Goal: Task Accomplishment & Management: Complete application form

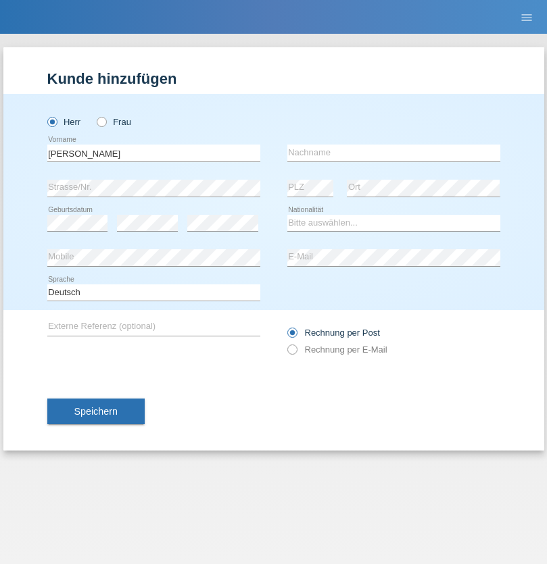
type input "[PERSON_NAME]"
click at [393, 153] on input "text" at bounding box center [393, 153] width 213 height 17
type input "Ramirez"
select select "DM"
select select "C"
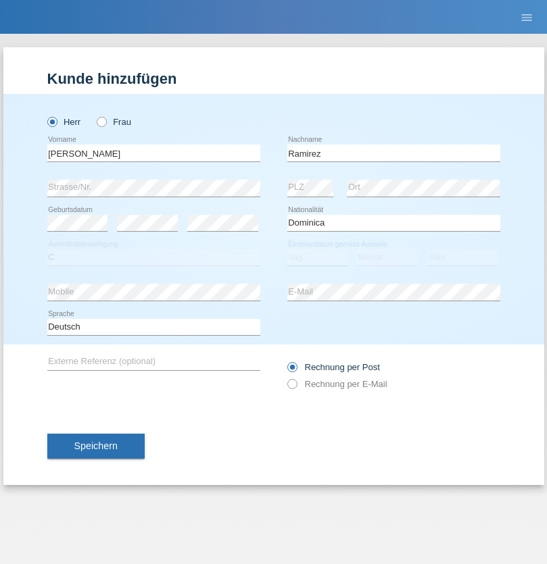
select select "27"
select select "03"
select select "2017"
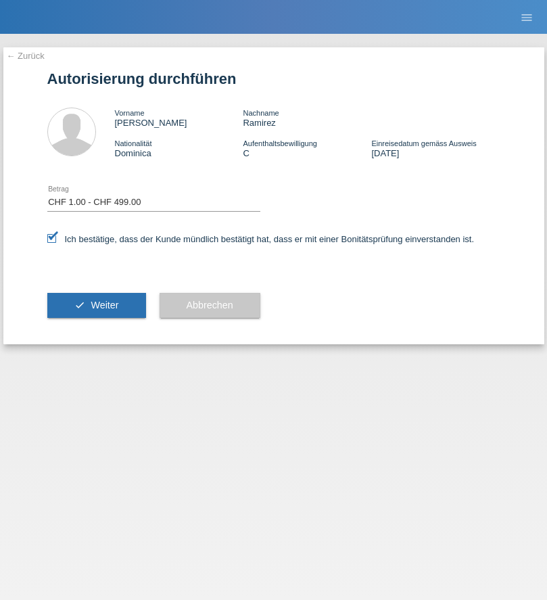
select select "1"
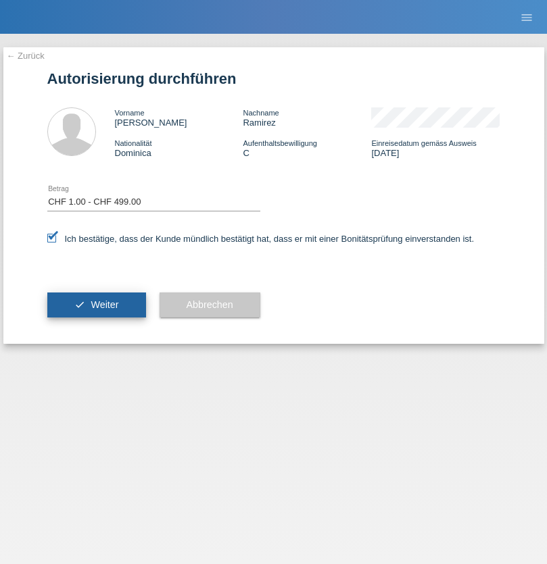
click at [96, 305] on span "Weiter" at bounding box center [105, 304] width 28 height 11
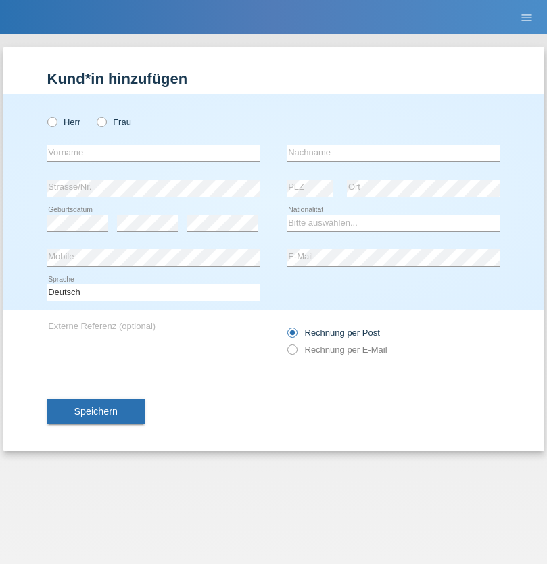
radio input "true"
click at [153, 153] on input "text" at bounding box center [153, 153] width 213 height 17
type input "Varga"
click at [393, 153] on input "text" at bounding box center [393, 153] width 213 height 17
type input "Florin"
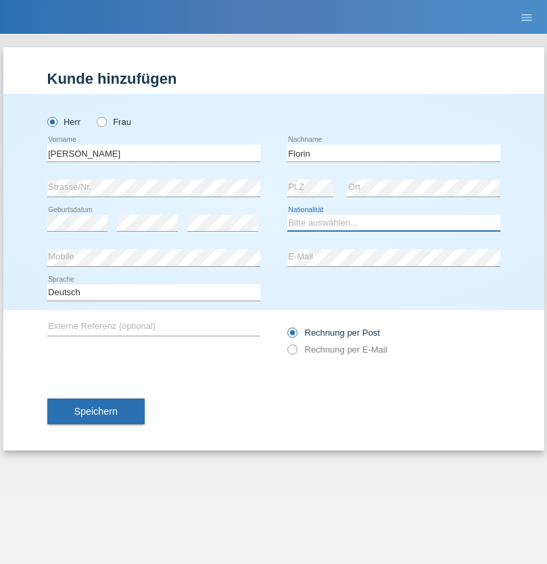
select select "RO"
select select "C"
select select "29"
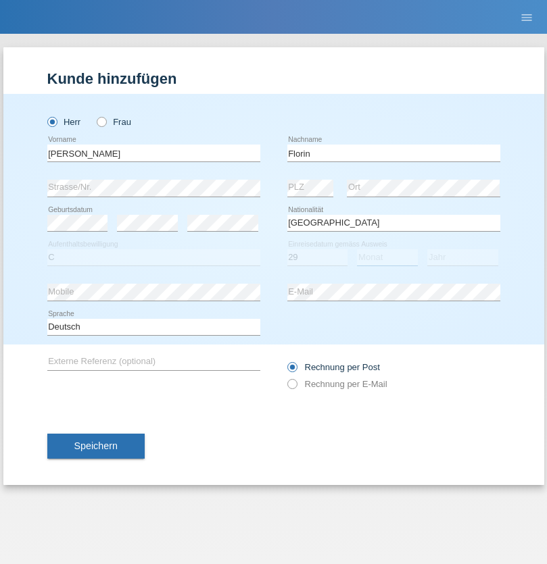
select select "02"
select select "2021"
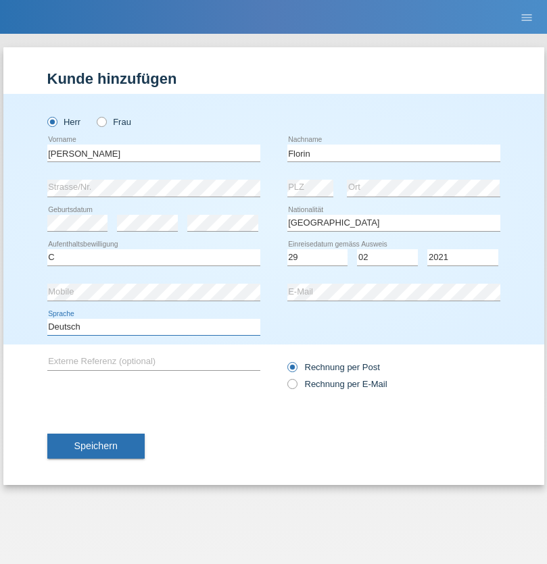
select select "en"
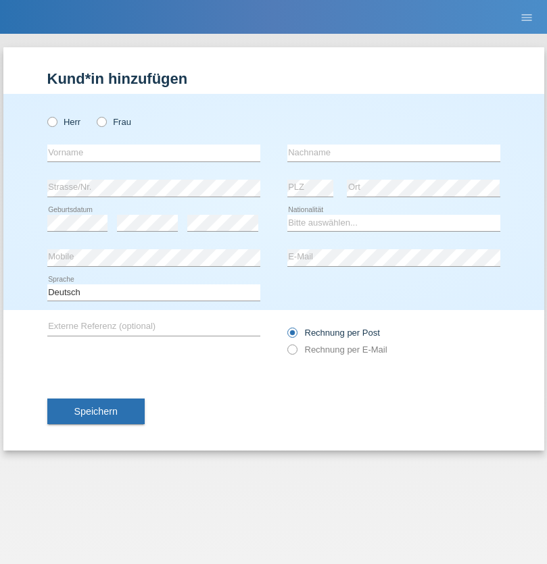
radio input "true"
click at [153, 153] on input "text" at bounding box center [153, 153] width 213 height 17
type input "Ruth"
click at [393, 153] on input "text" at bounding box center [393, 153] width 213 height 17
type input "Krebs"
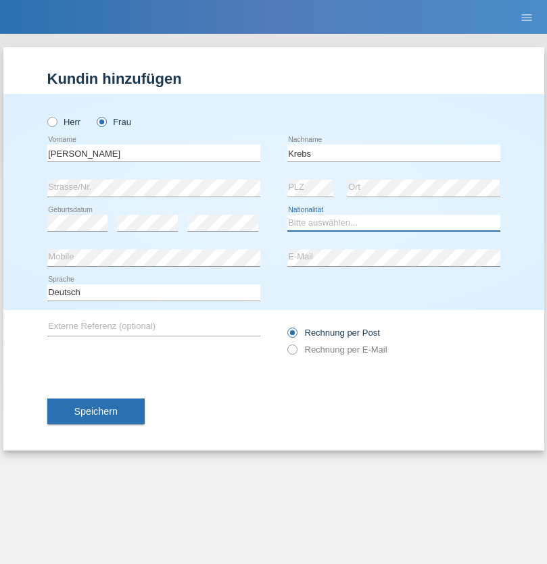
select select "CH"
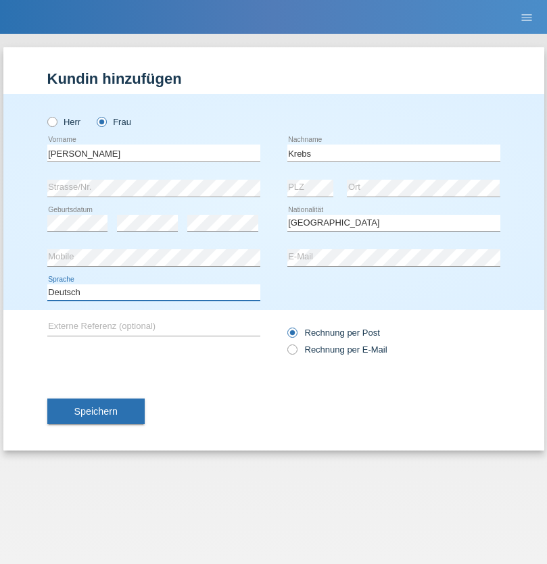
select select "en"
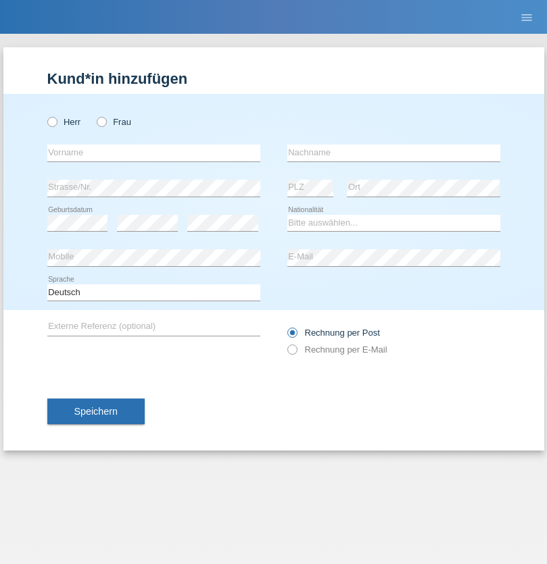
radio input "true"
click at [153, 153] on input "text" at bounding box center [153, 153] width 213 height 17
type input "Qovanaj"
click at [393, 153] on input "text" at bounding box center [393, 153] width 213 height 17
type input "Shaban"
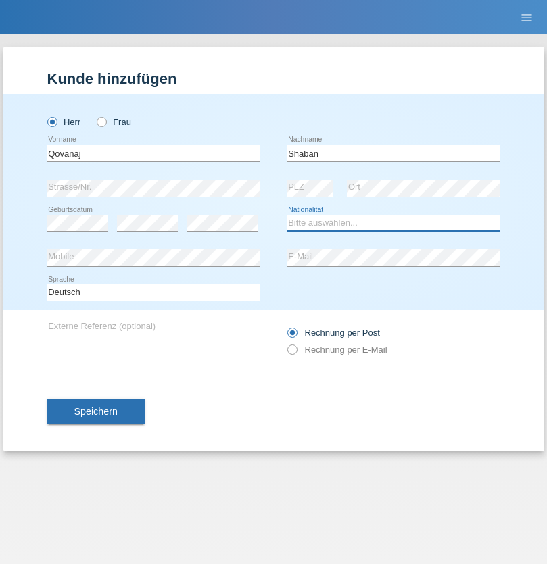
select select "CH"
radio input "true"
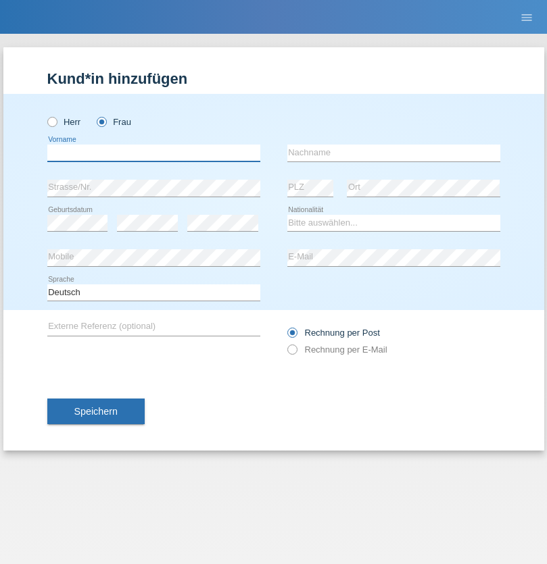
click at [153, 153] on input "text" at bounding box center [153, 153] width 213 height 17
type input "Rozania"
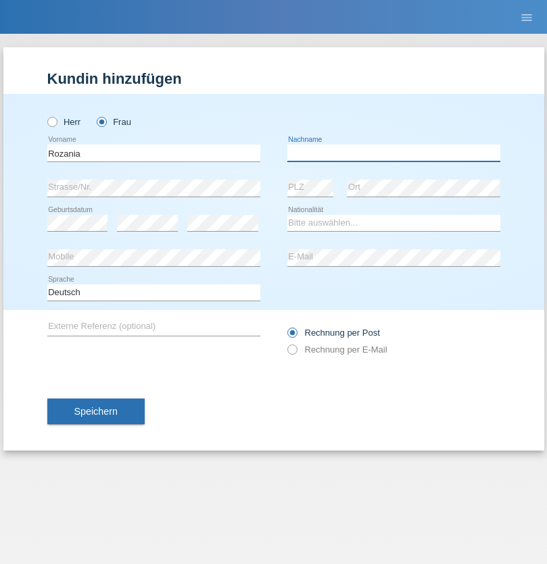
click at [393, 153] on input "text" at bounding box center [393, 153] width 213 height 17
type input "Ferreira Grecia Farias"
select select "CH"
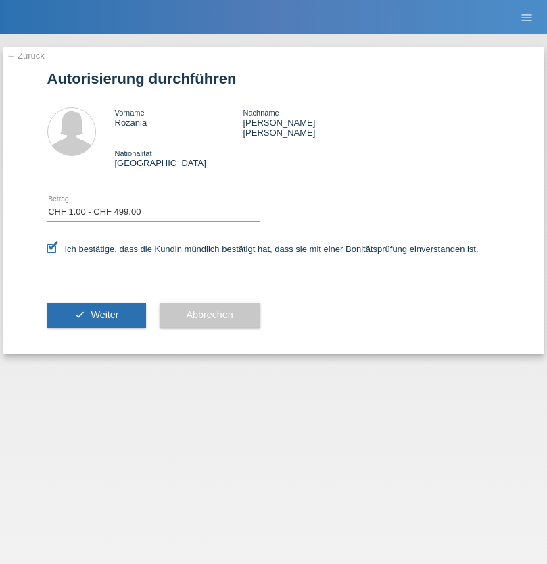
select select "1"
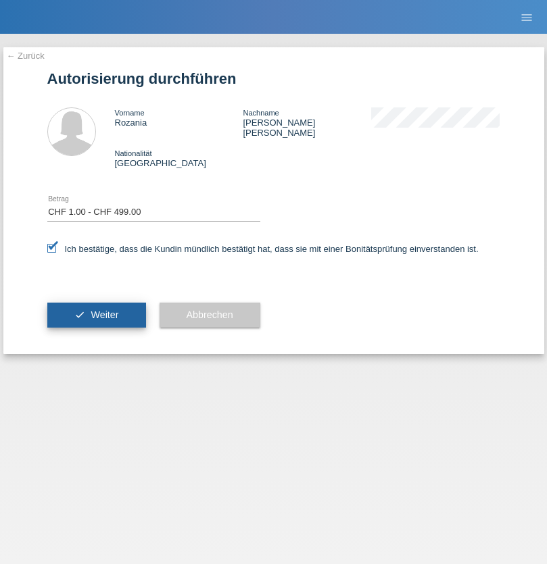
click at [96, 310] on span "Weiter" at bounding box center [105, 315] width 28 height 11
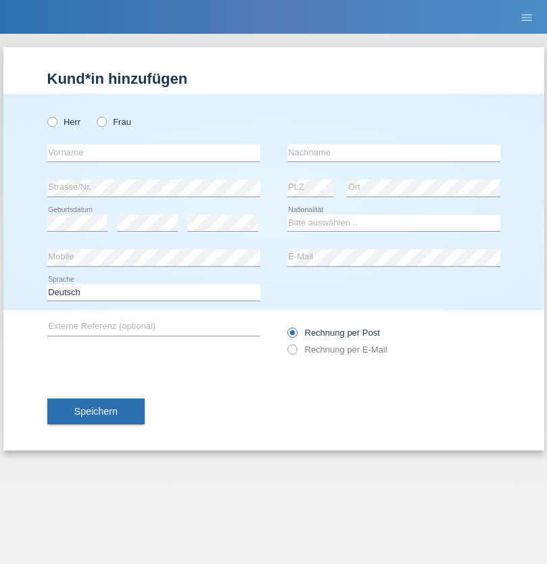
radio input "true"
click at [153, 153] on input "text" at bounding box center [153, 153] width 213 height 17
type input "Marco"
click at [393, 153] on input "text" at bounding box center [393, 153] width 213 height 17
type input "Weinlein"
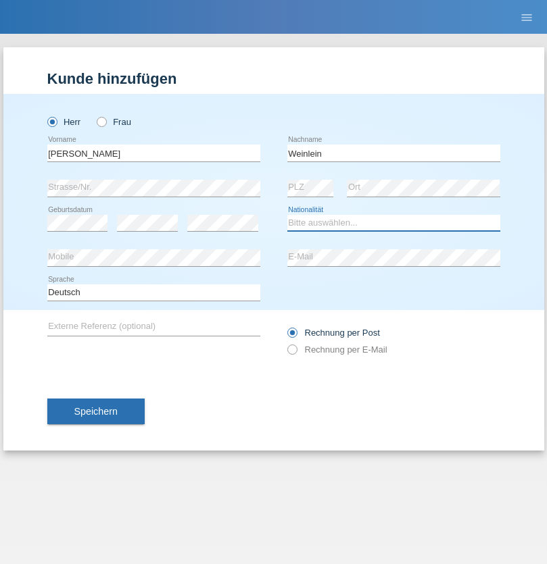
select select "CH"
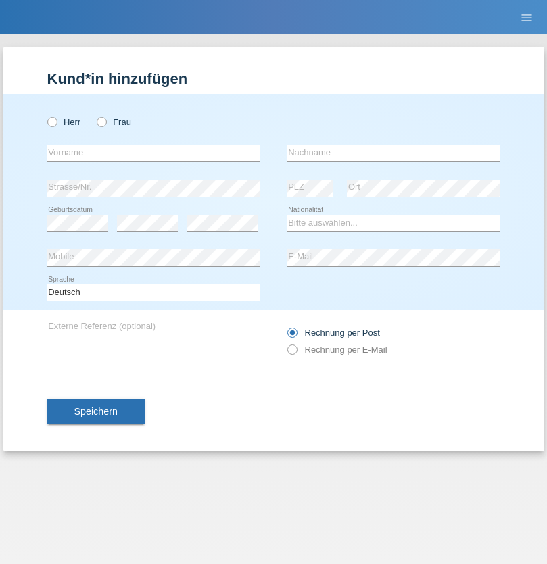
radio input "true"
click at [153, 153] on input "text" at bounding box center [153, 153] width 213 height 17
type input "Jashari lmeri"
click at [393, 153] on input "text" at bounding box center [393, 153] width 213 height 17
type input "Rabije"
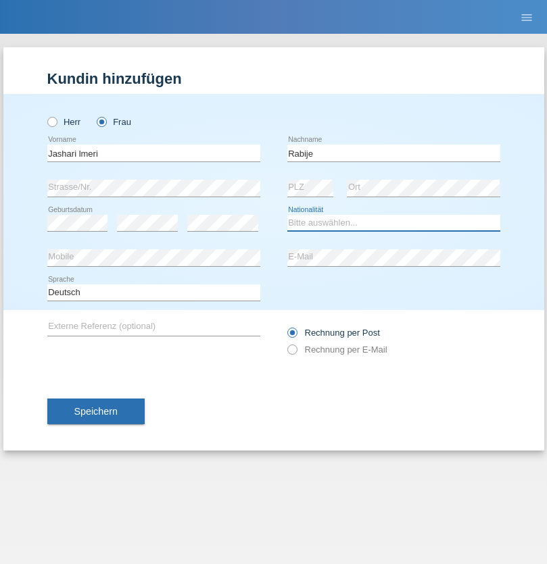
select select "CH"
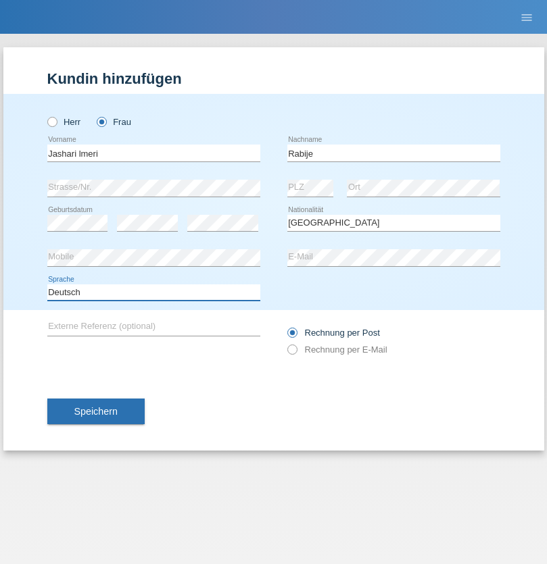
select select "en"
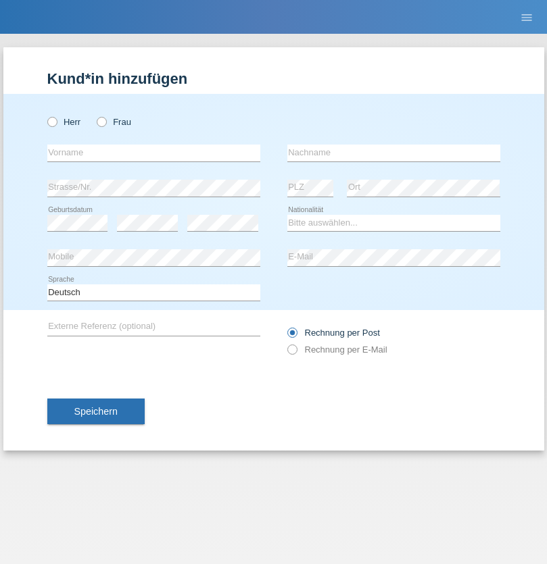
radio input "true"
click at [153, 153] on input "text" at bounding box center [153, 153] width 213 height 17
type input "firat"
click at [393, 153] on input "text" at bounding box center [393, 153] width 213 height 17
type input "kara"
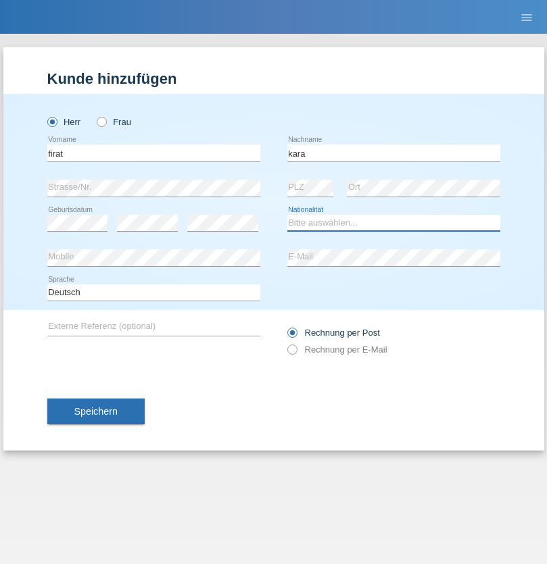
select select "CH"
radio input "true"
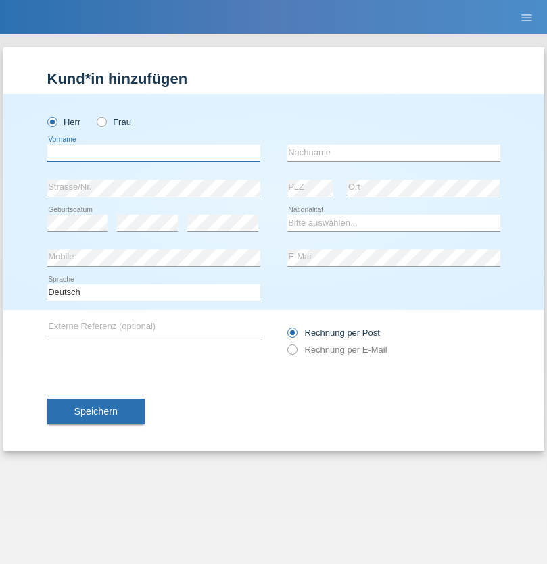
click at [153, 153] on input "text" at bounding box center [153, 153] width 213 height 17
type input "Gigov"
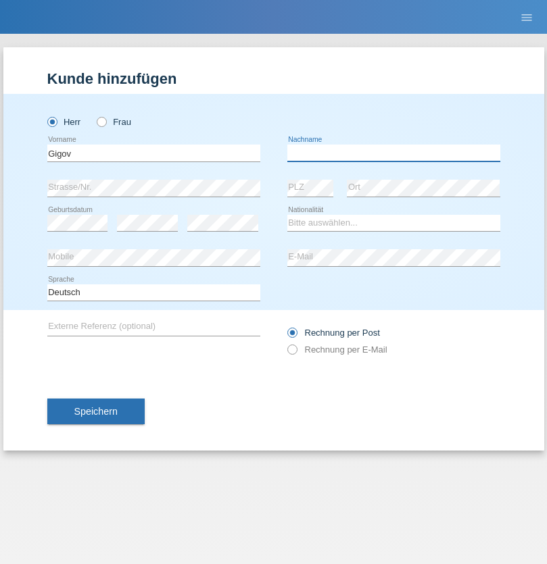
click at [393, 153] on input "text" at bounding box center [393, 153] width 213 height 17
type input "Zhan"
select select "BG"
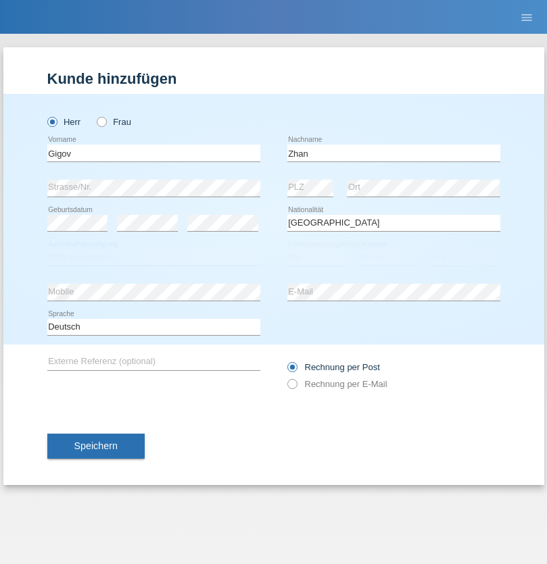
select select "C"
select select "23"
select select "10"
select select "2021"
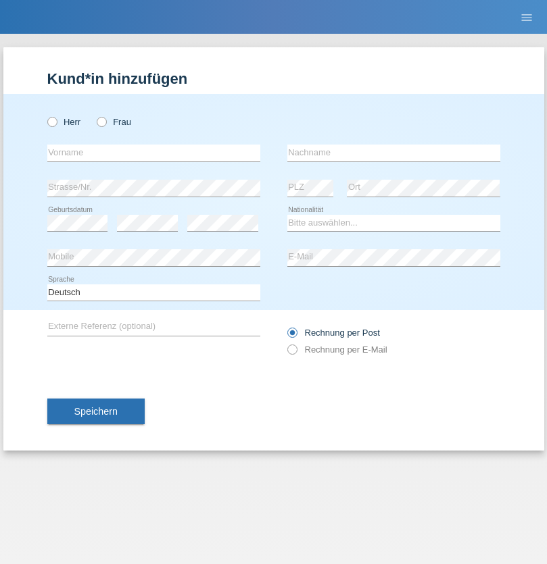
radio input "true"
click at [153, 153] on input "text" at bounding box center [153, 153] width 213 height 17
type input "Amand"
click at [393, 153] on input "text" at bounding box center [393, 153] width 213 height 17
type input "Pires"
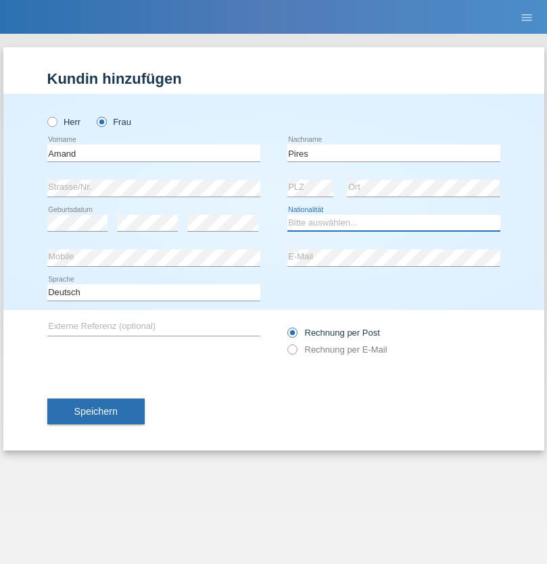
select select "CH"
radio input "true"
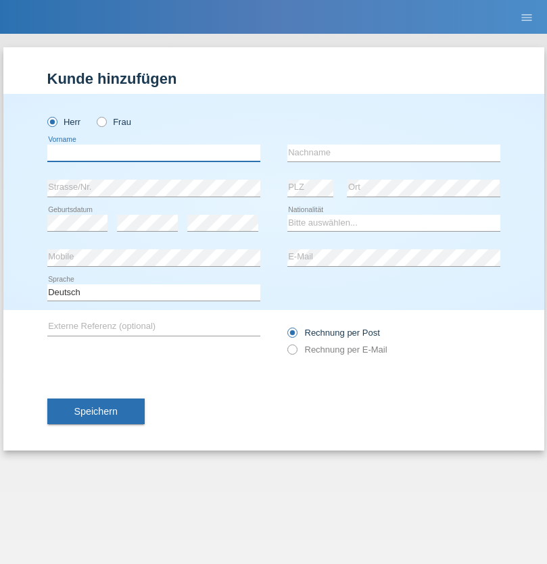
click at [153, 153] on input "text" at bounding box center [153, 153] width 213 height 17
type input "[PERSON_NAME]"
click at [393, 153] on input "text" at bounding box center [393, 153] width 213 height 17
type input "Saidi"
select select "CH"
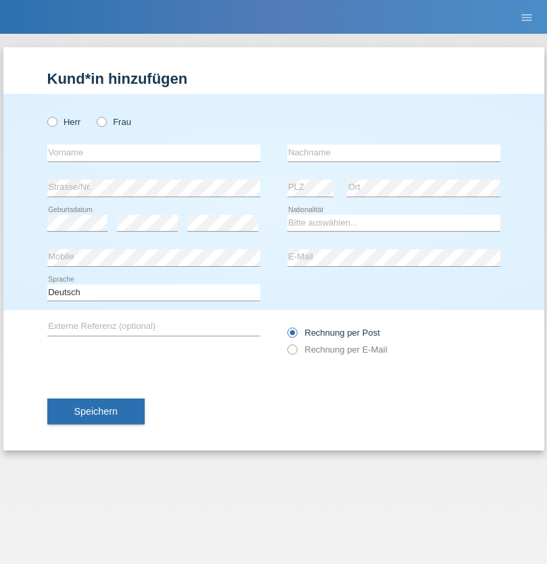
radio input "true"
click at [153, 153] on input "text" at bounding box center [153, 153] width 213 height 17
type input "Matusa"
click at [393, 153] on input "text" at bounding box center [393, 153] width 213 height 17
type input "Marian valentin"
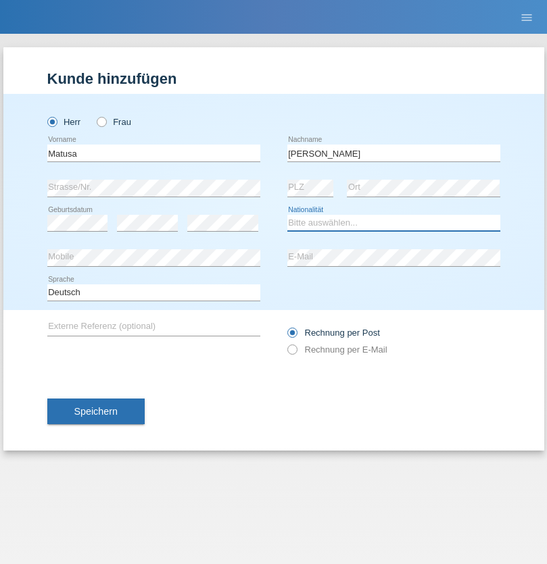
select select "OM"
select select "C"
select select "01"
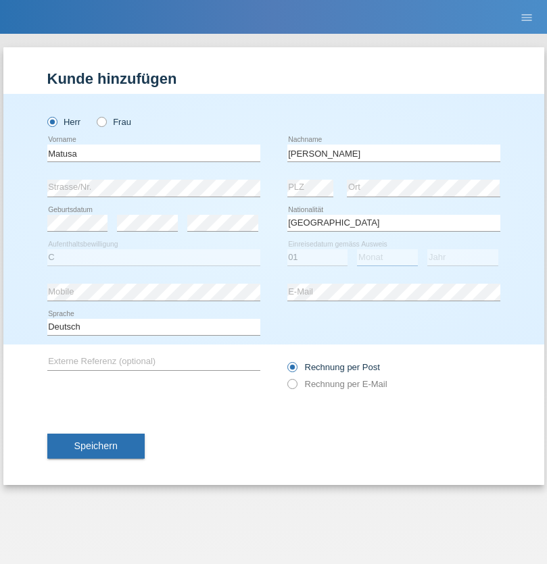
select select "06"
select select "2016"
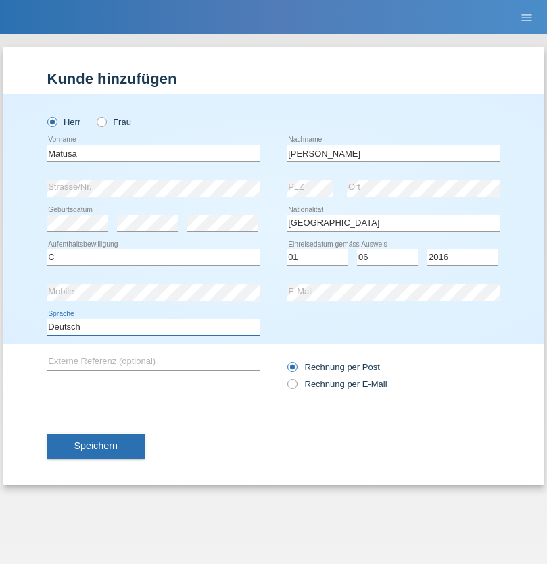
select select "en"
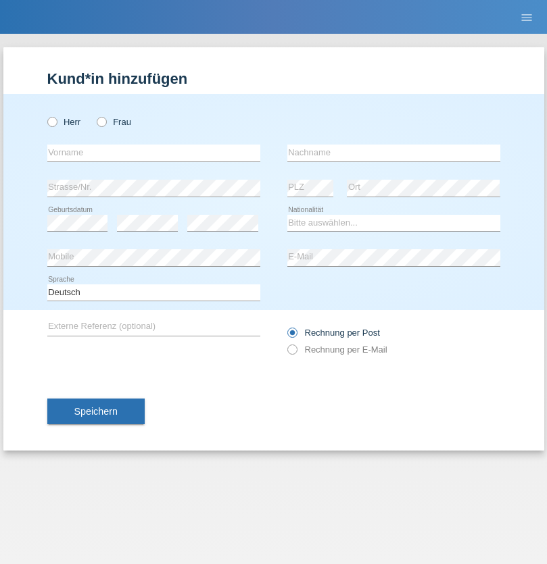
radio input "true"
click at [153, 153] on input "text" at bounding box center [153, 153] width 213 height 17
type input "Edinson Maurício"
click at [393, 153] on input "text" at bounding box center [393, 153] width 213 height 17
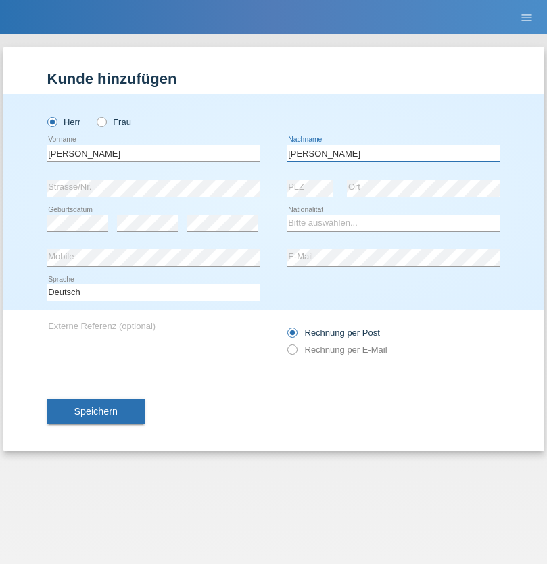
type input "Branquinho Alexander"
select select "PT"
select select "C"
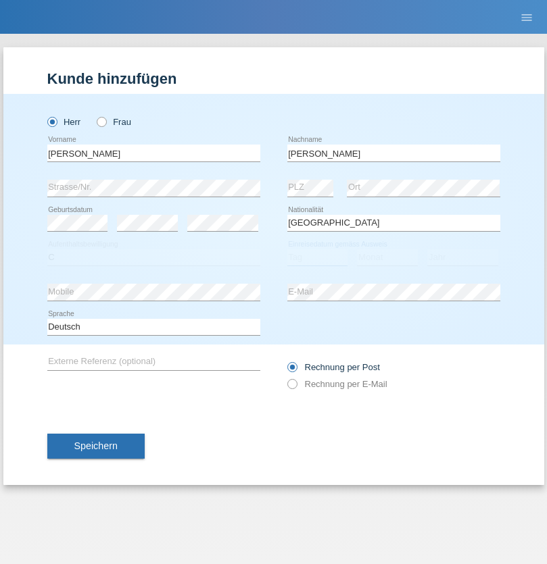
select select "23"
select select "08"
select select "2021"
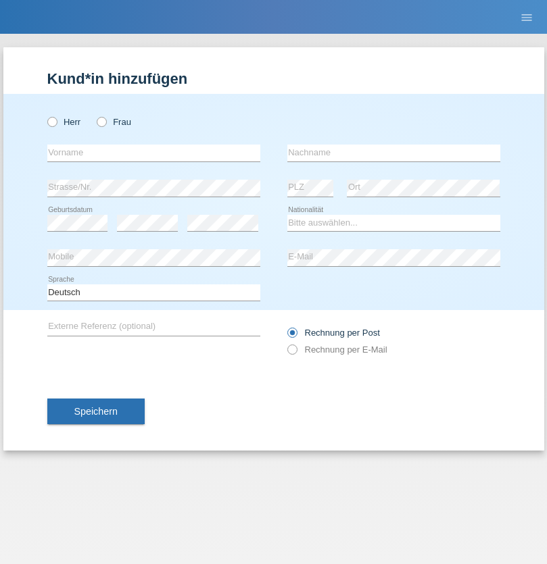
radio input "true"
click at [153, 153] on input "text" at bounding box center [153, 153] width 213 height 17
type input "[PERSON_NAME]"
click at [393, 153] on input "text" at bounding box center [393, 153] width 213 height 17
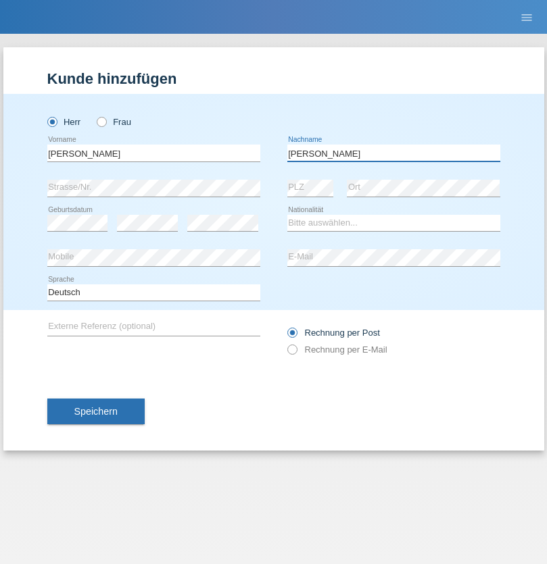
type input "Meier"
select select "CH"
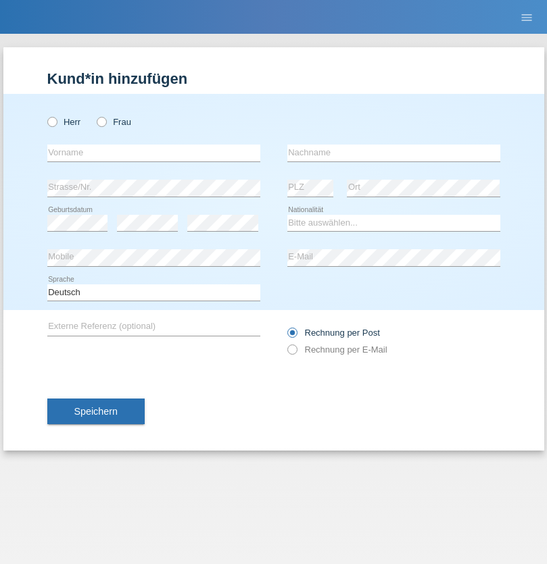
radio input "true"
click at [153, 153] on input "text" at bounding box center [153, 153] width 213 height 17
type input "Szilvia"
click at [393, 153] on input "text" at bounding box center [393, 153] width 213 height 17
type input "Olakh"
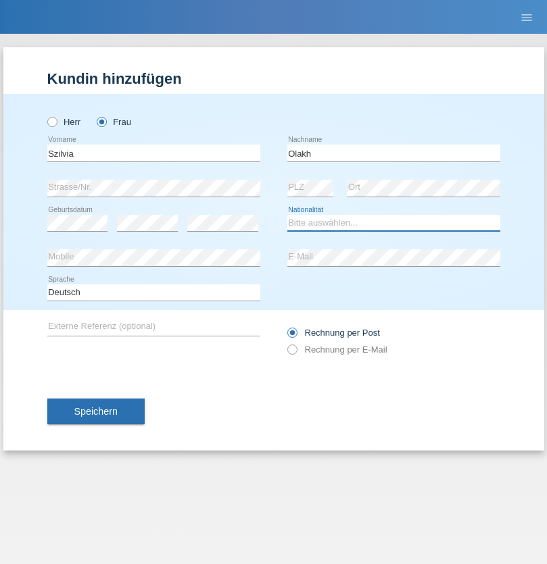
select select "UA"
select select "C"
select select "15"
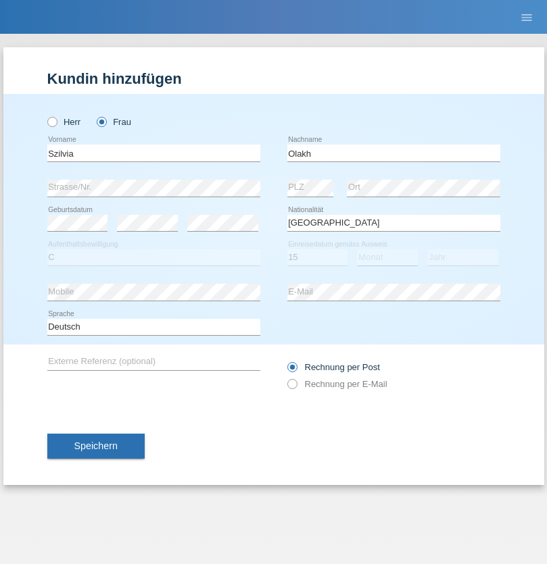
select select "09"
select select "2021"
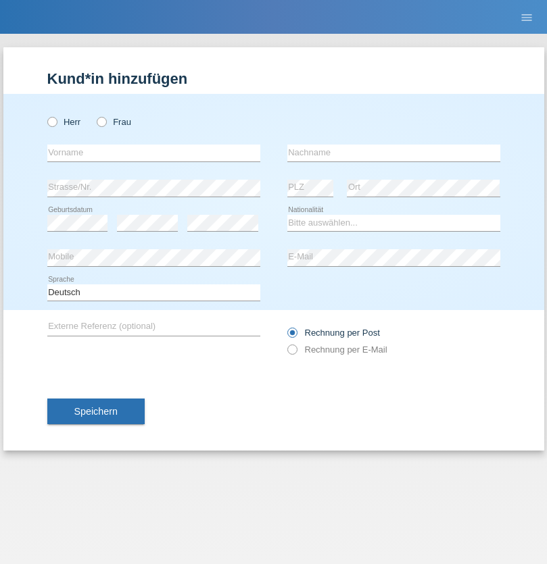
radio input "true"
click at [153, 153] on input "text" at bounding box center [153, 153] width 213 height 17
type input "Asrit"
click at [393, 153] on input "text" at bounding box center [393, 153] width 213 height 17
type input "Kupa"
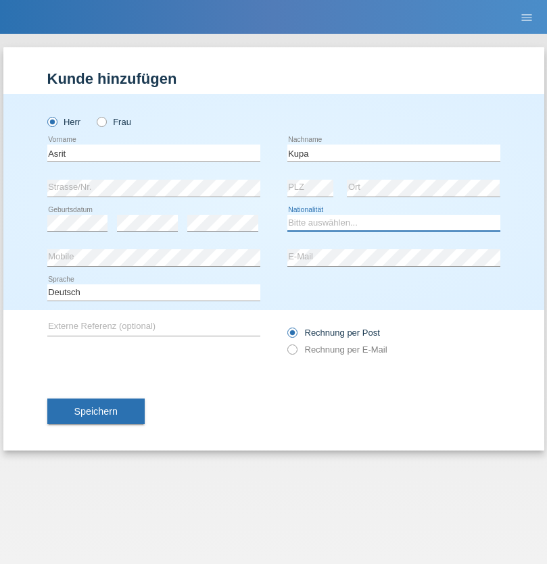
select select "MK"
select select "C"
select select "27"
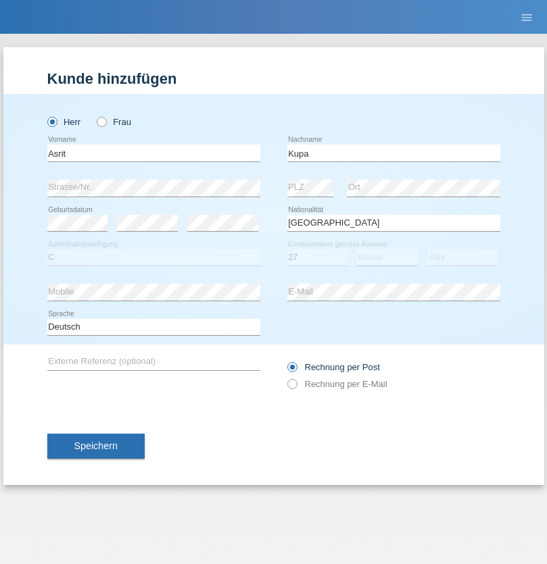
select select "05"
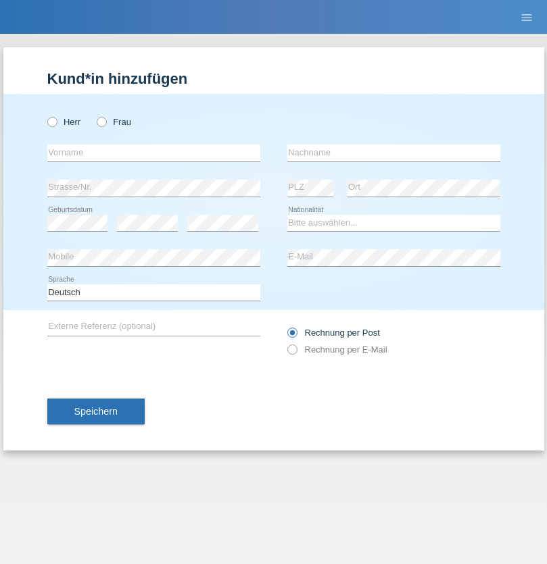
radio input "true"
click at [153, 153] on input "text" at bounding box center [153, 153] width 213 height 17
type input "[PERSON_NAME]"
click at [393, 153] on input "text" at bounding box center [393, 153] width 213 height 17
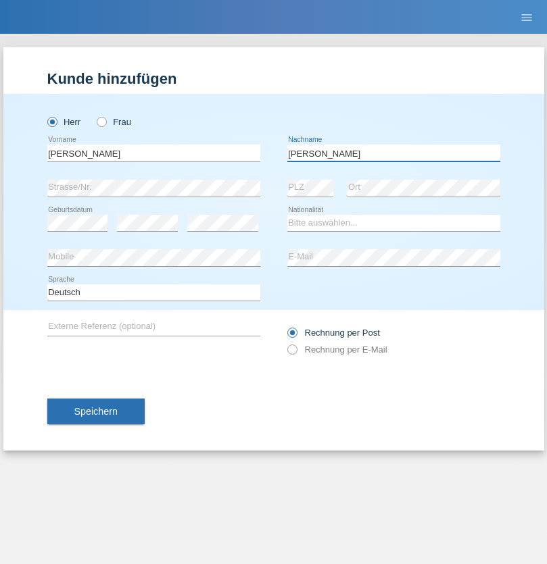
type input "[PERSON_NAME]"
select select "SY"
select select "C"
select select "15"
select select "09"
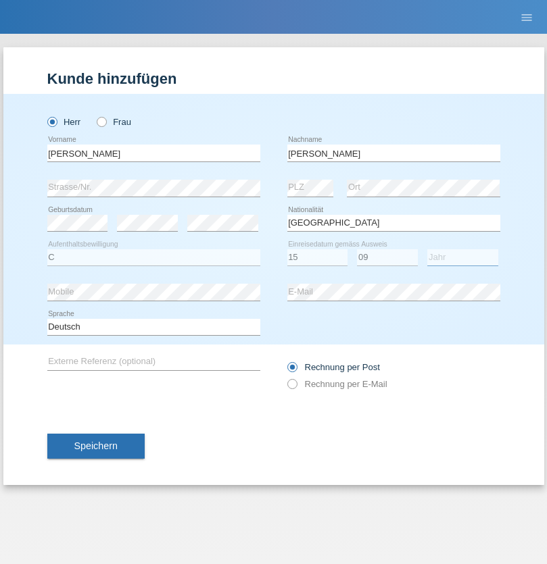
select select "2021"
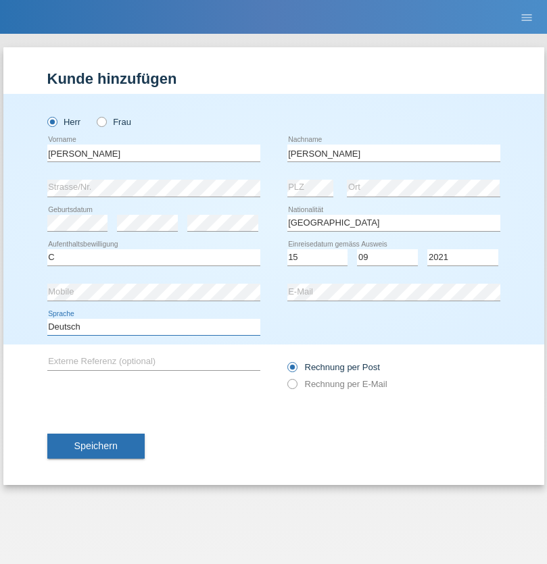
select select "en"
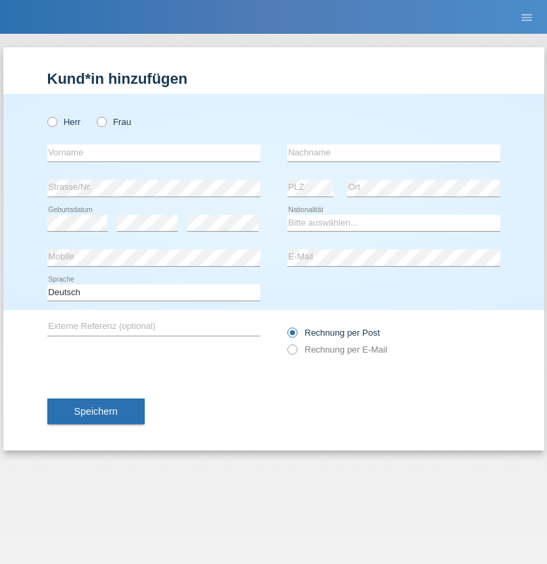
radio input "true"
select select "CH"
radio input "true"
click at [153, 153] on input "text" at bounding box center [153, 153] width 213 height 17
type input "[PERSON_NAME]"
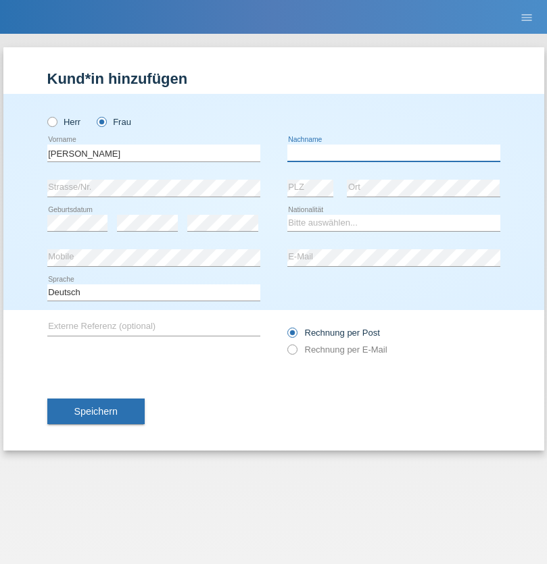
click at [393, 153] on input "text" at bounding box center [393, 153] width 213 height 17
type input "Bacic"
select select "CH"
